Goal: Entertainment & Leisure: Browse casually

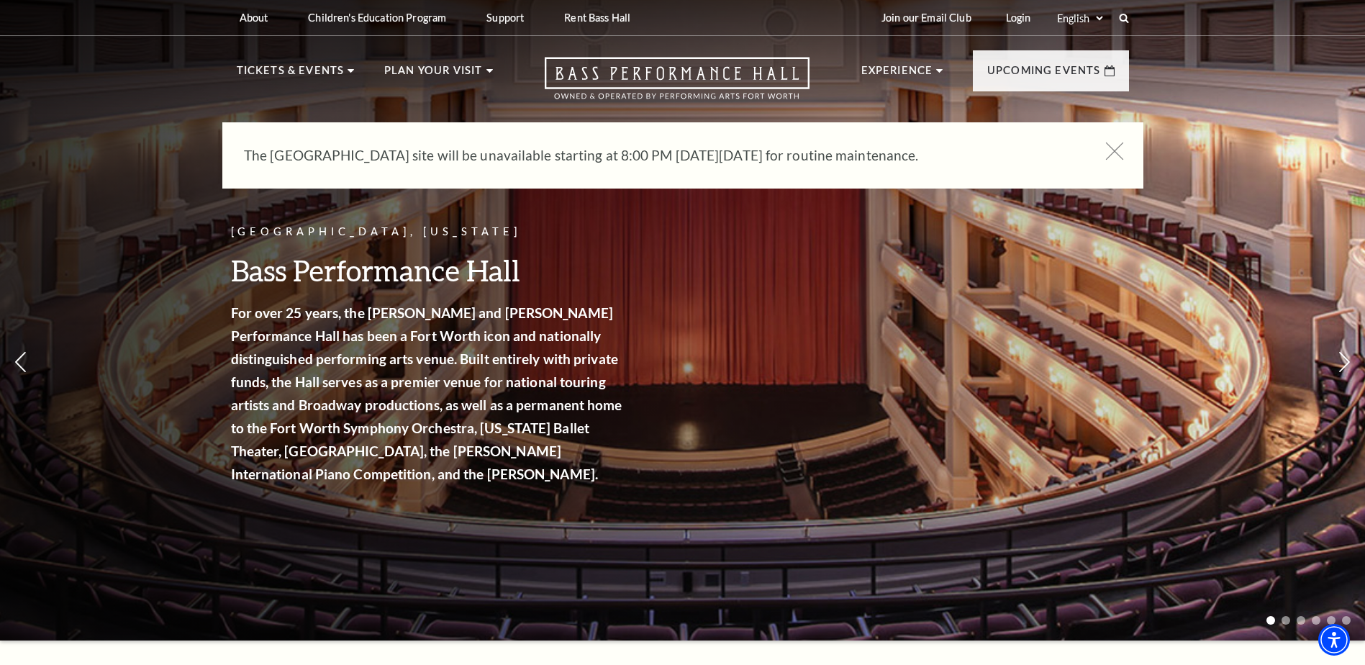
click at [1107, 146] on icon at bounding box center [1114, 151] width 18 height 18
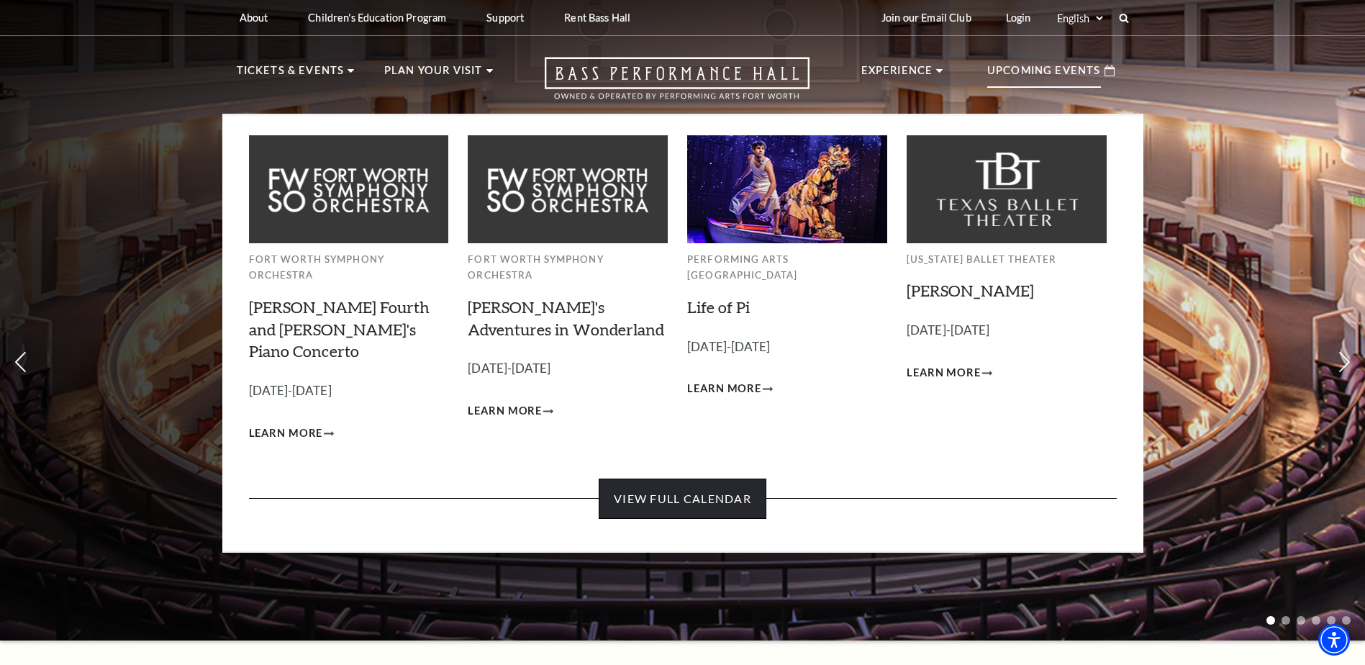
click at [653, 478] on link "View Full Calendar" at bounding box center [682, 498] width 168 height 40
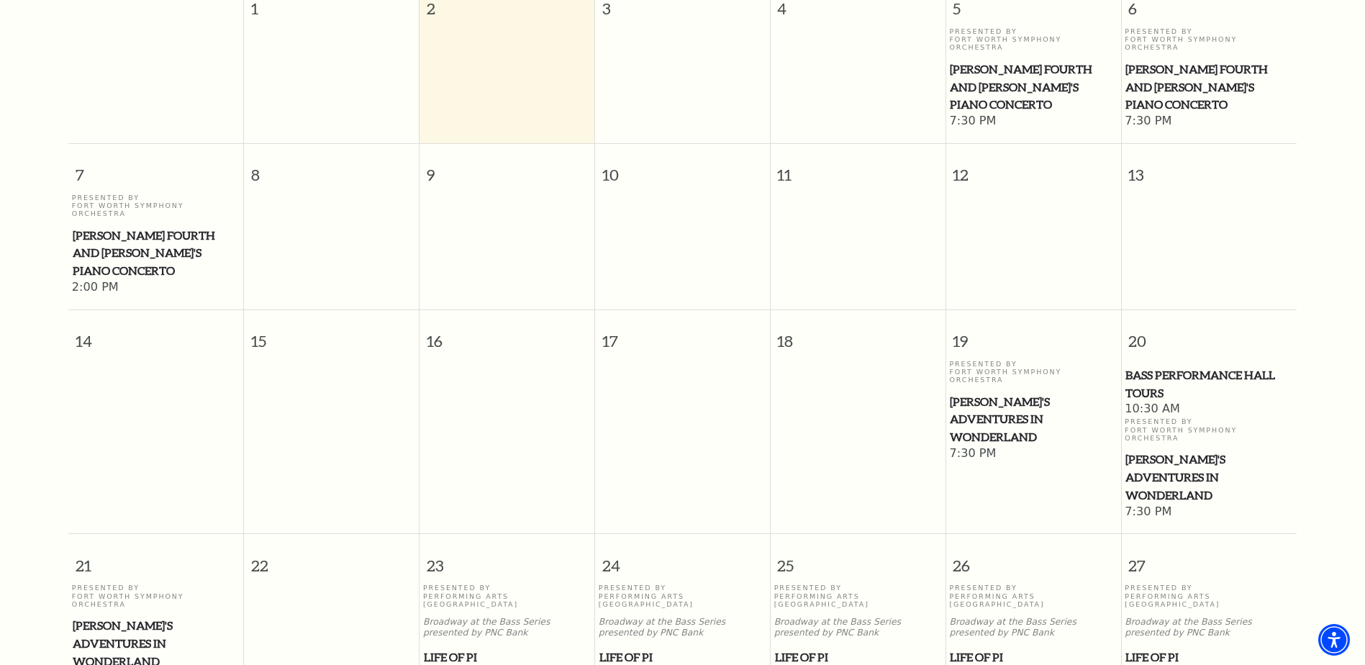
scroll to position [127, 0]
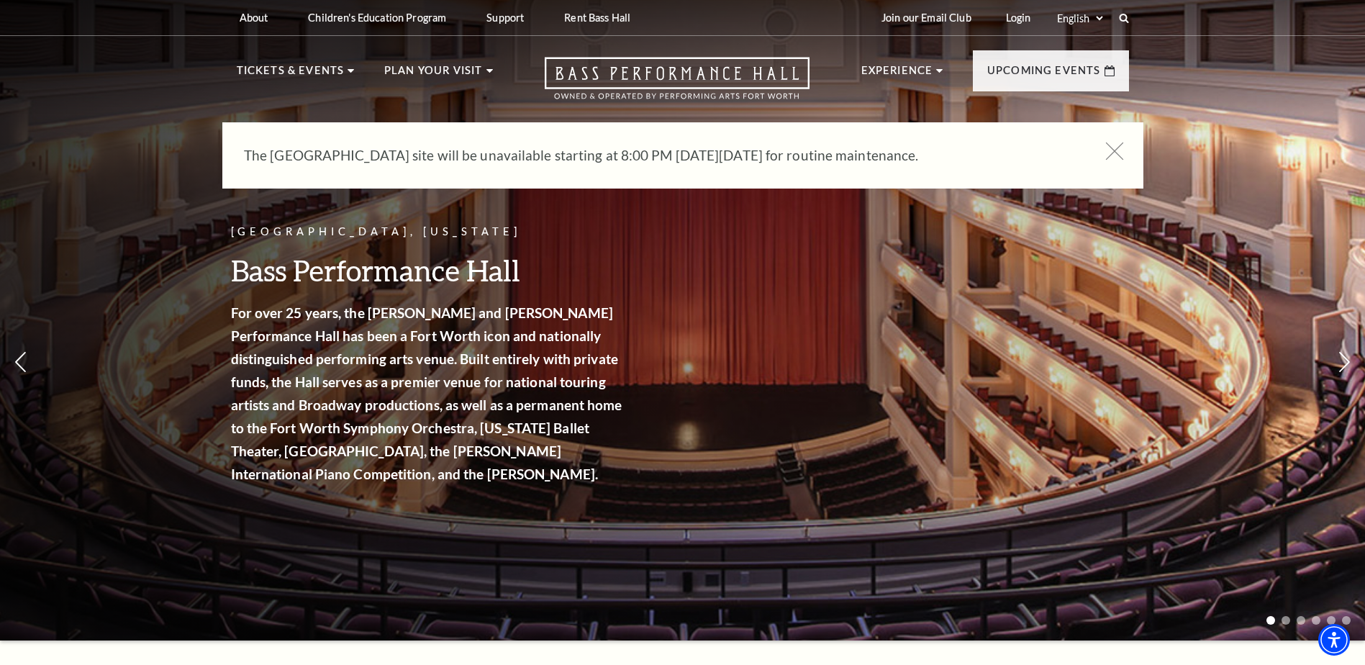
click at [1120, 153] on icon at bounding box center [1114, 151] width 18 height 18
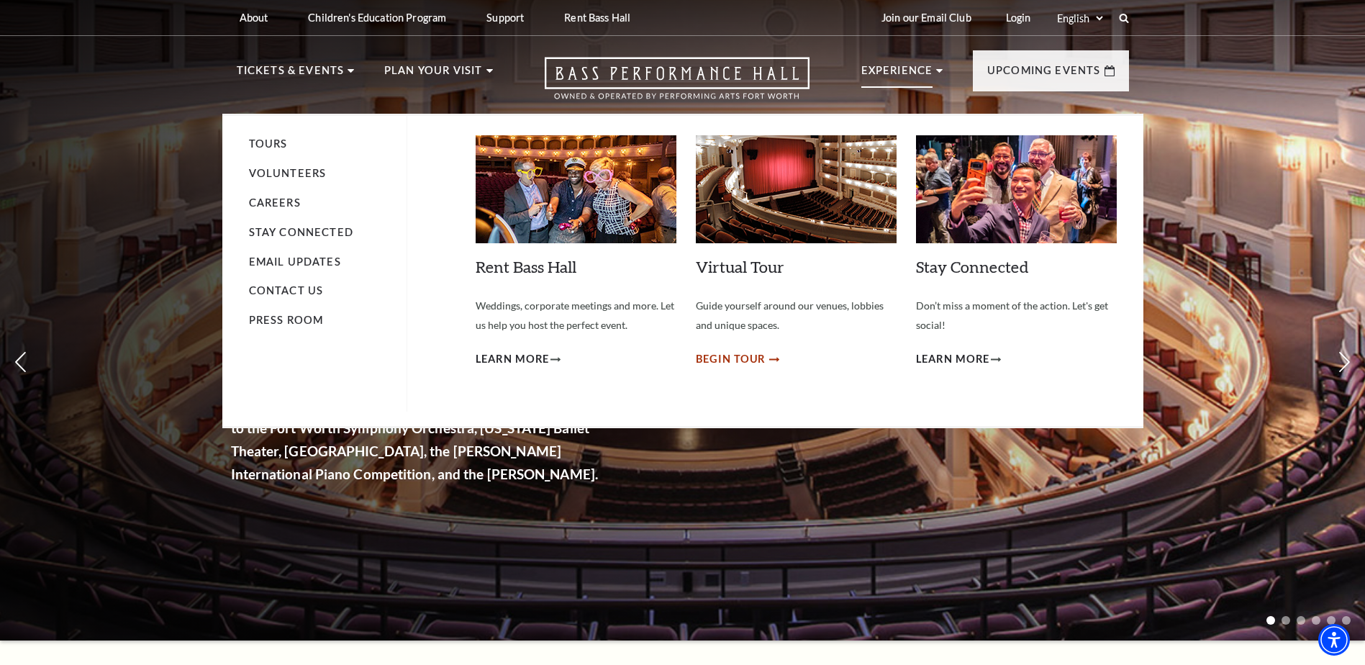
click at [744, 358] on span "Begin Tour" at bounding box center [731, 359] width 70 height 18
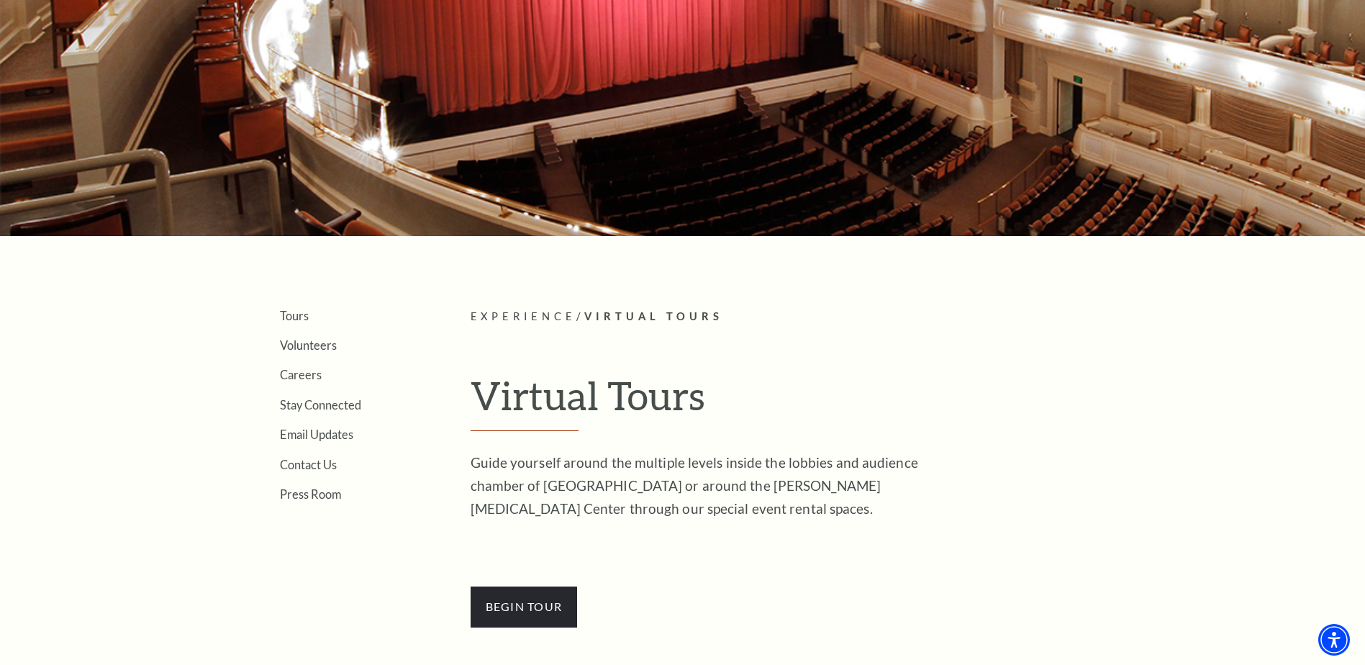
scroll to position [360, 0]
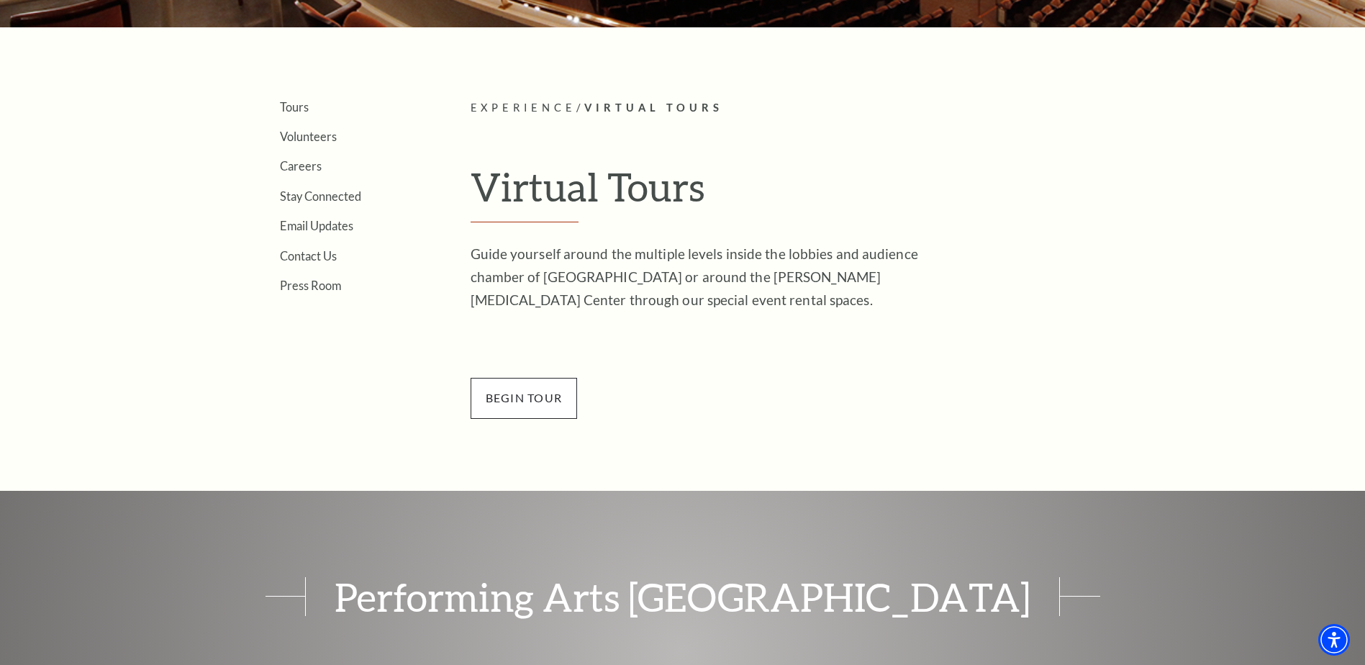
click at [534, 391] on span "BEGin Tour" at bounding box center [523, 398] width 107 height 40
